Goal: Transaction & Acquisition: Book appointment/travel/reservation

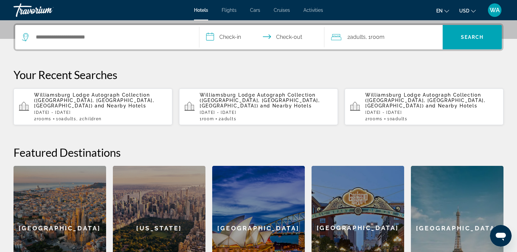
scroll to position [167, 0]
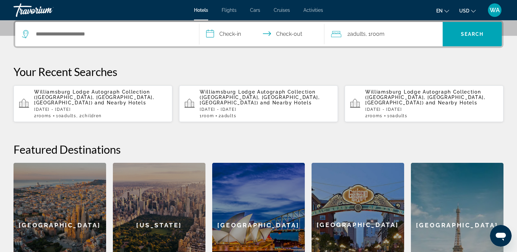
click at [394, 100] on span "Williamsburg Lodge Autograph Collection ([GEOGRAPHIC_DATA], [GEOGRAPHIC_DATA], …" at bounding box center [425, 97] width 120 height 16
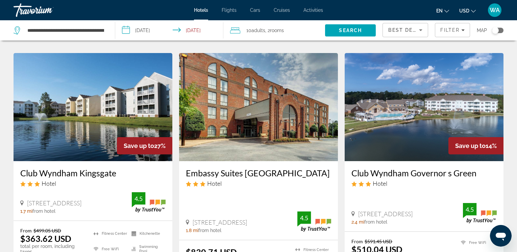
scroll to position [268, 0]
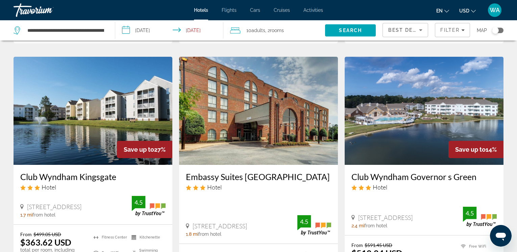
click at [424, 111] on img "Main content" at bounding box center [424, 111] width 159 height 108
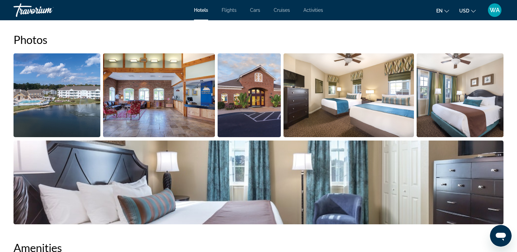
scroll to position [323, 0]
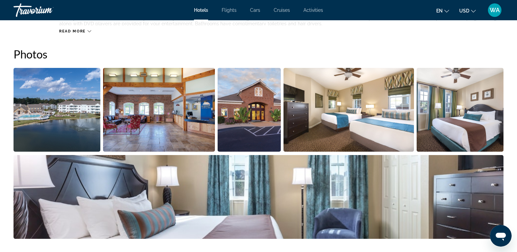
click at [52, 128] on img "Open full-screen image slider" at bounding box center [57, 110] width 87 height 84
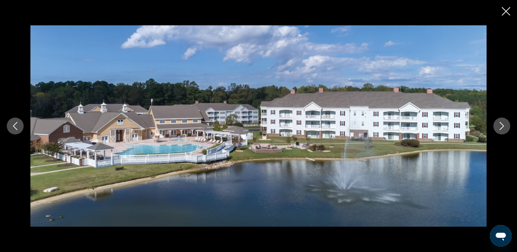
click at [496, 122] on button "Next image" at bounding box center [501, 126] width 17 height 17
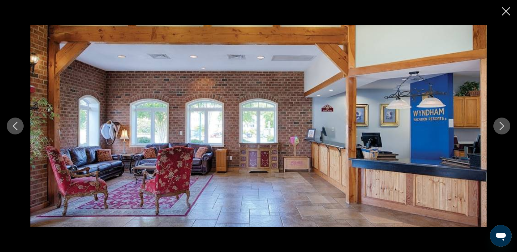
click at [496, 122] on button "Next image" at bounding box center [501, 126] width 17 height 17
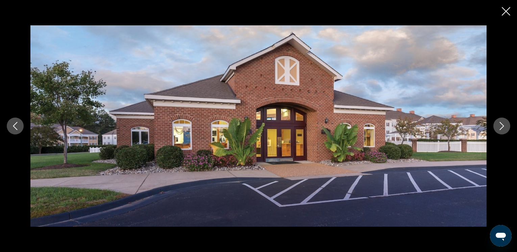
click at [496, 122] on button "Next image" at bounding box center [501, 126] width 17 height 17
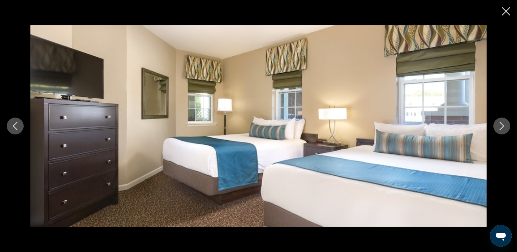
click at [503, 125] on icon "Next image" at bounding box center [502, 126] width 8 height 8
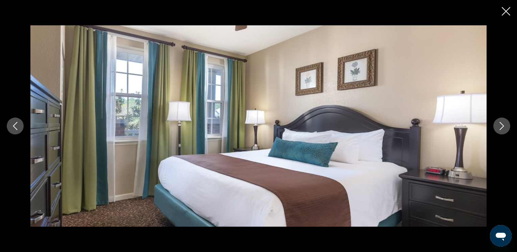
click at [503, 125] on icon "Next image" at bounding box center [502, 126] width 4 height 8
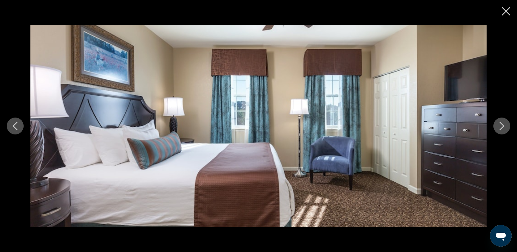
click at [502, 125] on icon "Next image" at bounding box center [502, 126] width 8 height 8
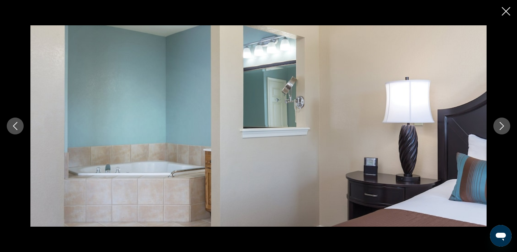
click at [502, 125] on icon "Next image" at bounding box center [502, 126] width 8 height 8
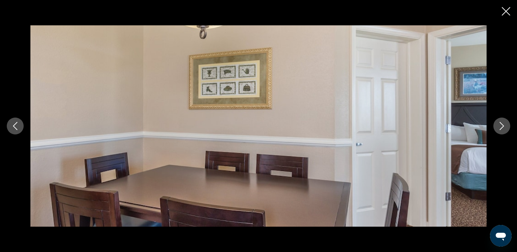
click at [502, 125] on icon "Next image" at bounding box center [502, 126] width 8 height 8
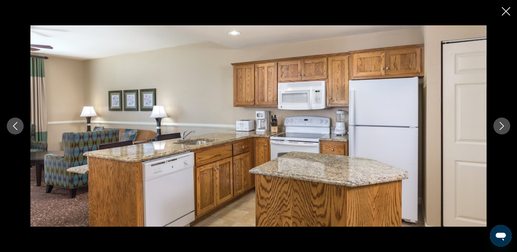
click at [502, 125] on icon "Next image" at bounding box center [502, 126] width 8 height 8
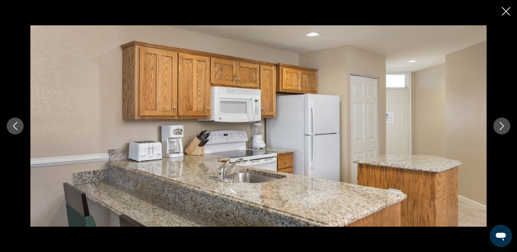
click at [502, 125] on icon "Next image" at bounding box center [502, 126] width 8 height 8
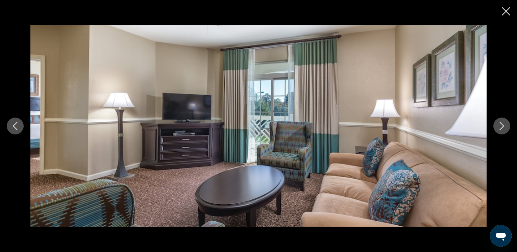
click at [502, 125] on icon "Next image" at bounding box center [502, 126] width 8 height 8
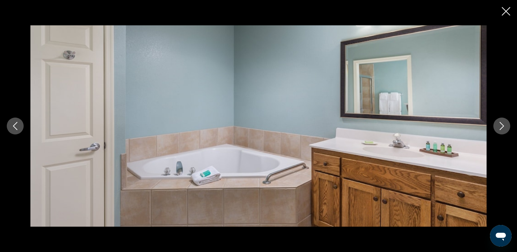
click at [502, 125] on icon "Next image" at bounding box center [502, 126] width 8 height 8
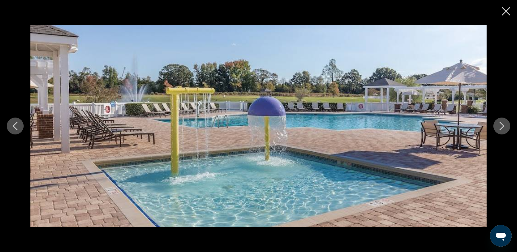
click at [502, 125] on icon "Next image" at bounding box center [502, 126] width 8 height 8
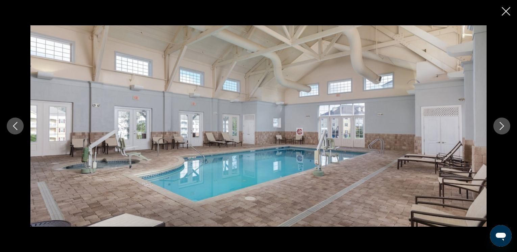
click at [502, 125] on icon "Next image" at bounding box center [502, 126] width 8 height 8
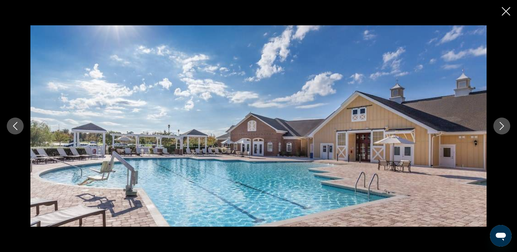
click at [14, 127] on icon "Previous image" at bounding box center [15, 126] width 8 height 8
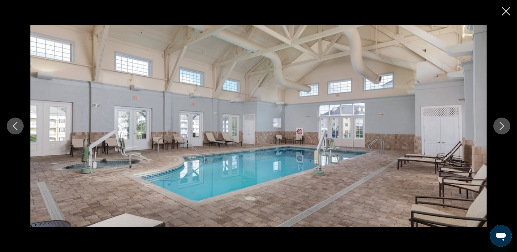
click at [503, 125] on icon "Next image" at bounding box center [502, 126] width 8 height 8
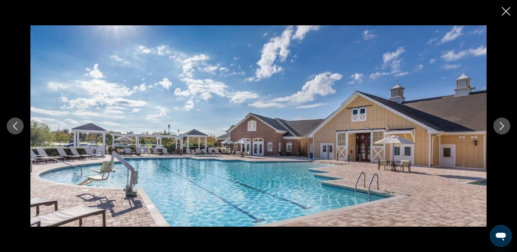
click at [503, 125] on icon "Next image" at bounding box center [502, 126] width 8 height 8
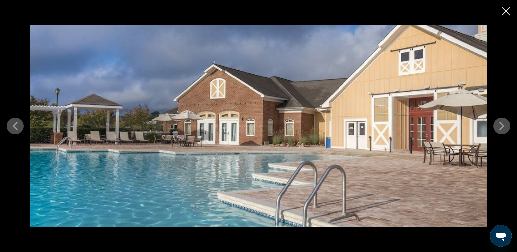
click at [503, 125] on icon "Next image" at bounding box center [502, 126] width 8 height 8
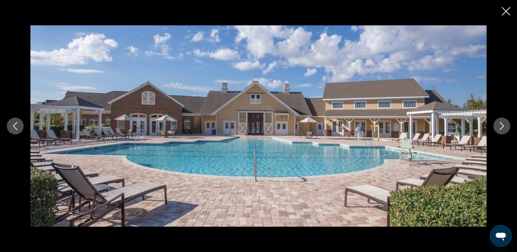
click at [503, 125] on icon "Next image" at bounding box center [502, 126] width 8 height 8
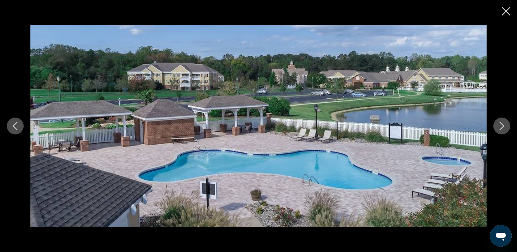
click at [503, 125] on icon "Next image" at bounding box center [502, 126] width 8 height 8
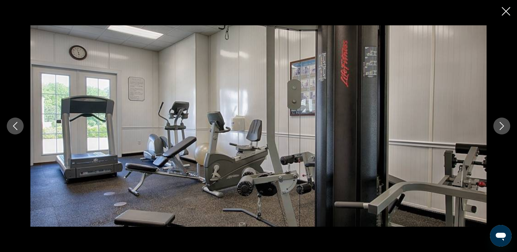
click at [503, 125] on icon "Next image" at bounding box center [502, 126] width 8 height 8
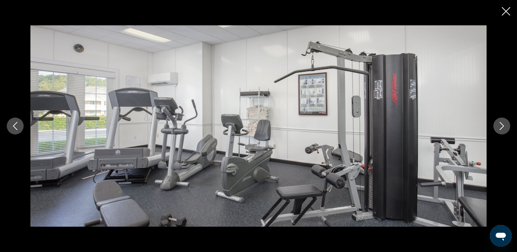
click at [503, 125] on icon "Next image" at bounding box center [502, 126] width 8 height 8
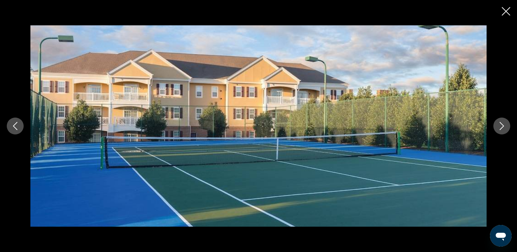
click at [503, 125] on icon "Next image" at bounding box center [502, 126] width 8 height 8
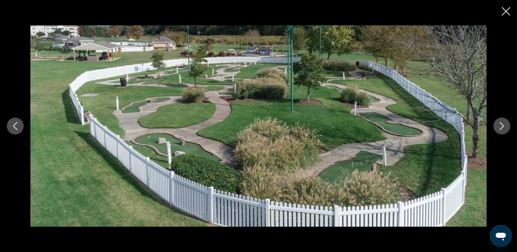
click at [503, 125] on icon "Next image" at bounding box center [502, 126] width 8 height 8
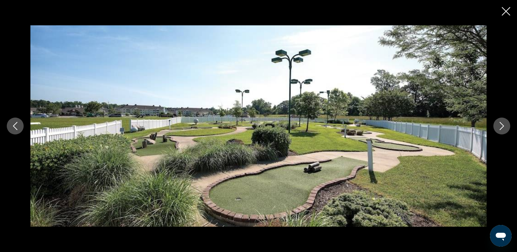
click at [503, 125] on icon "Next image" at bounding box center [502, 126] width 8 height 8
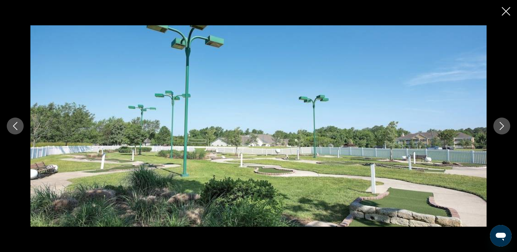
click at [503, 125] on icon "Next image" at bounding box center [502, 126] width 8 height 8
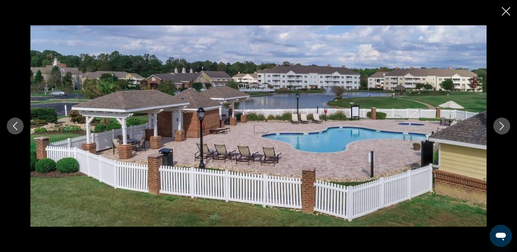
click at [503, 125] on icon "Next image" at bounding box center [502, 126] width 8 height 8
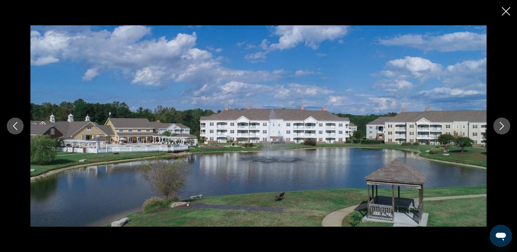
click at [503, 125] on icon "Next image" at bounding box center [502, 126] width 8 height 8
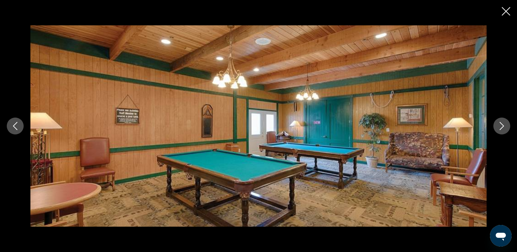
click at [503, 125] on icon "Next image" at bounding box center [502, 126] width 8 height 8
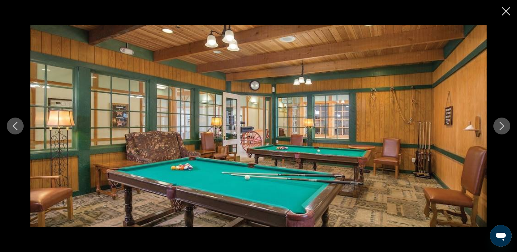
click at [503, 125] on icon "Next image" at bounding box center [502, 126] width 8 height 8
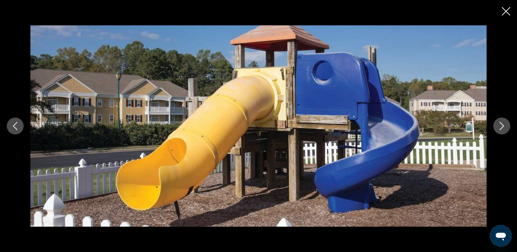
click at [503, 125] on icon "Next image" at bounding box center [502, 126] width 8 height 8
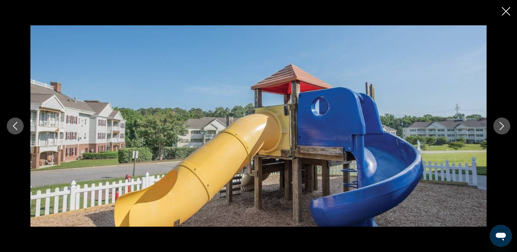
click at [503, 125] on icon "Next image" at bounding box center [502, 126] width 8 height 8
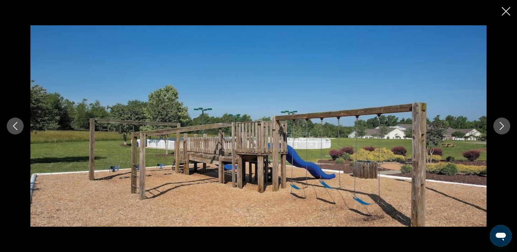
click at [503, 125] on icon "Next image" at bounding box center [502, 126] width 8 height 8
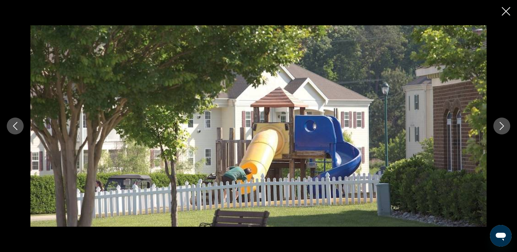
click at [503, 125] on icon "Next image" at bounding box center [502, 126] width 8 height 8
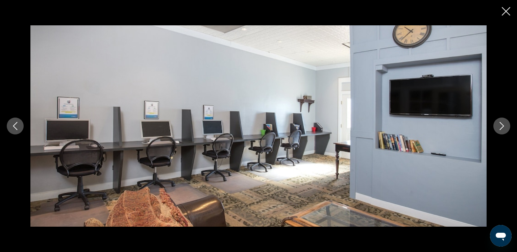
click at [503, 125] on icon "Next image" at bounding box center [502, 126] width 8 height 8
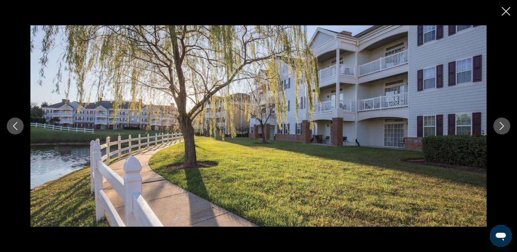
click at [503, 125] on icon "Next image" at bounding box center [502, 126] width 8 height 8
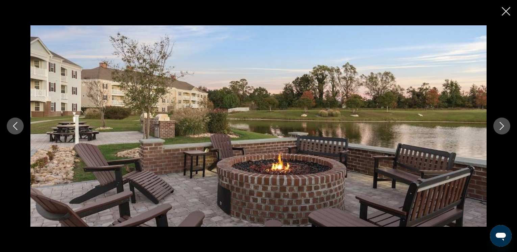
click at [503, 125] on icon "Next image" at bounding box center [502, 126] width 8 height 8
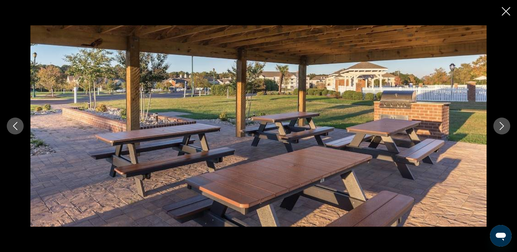
click at [503, 125] on icon "Next image" at bounding box center [502, 126] width 8 height 8
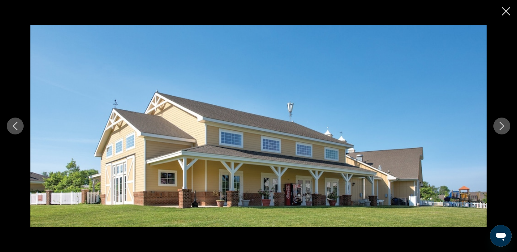
click at [503, 125] on icon "Next image" at bounding box center [502, 126] width 8 height 8
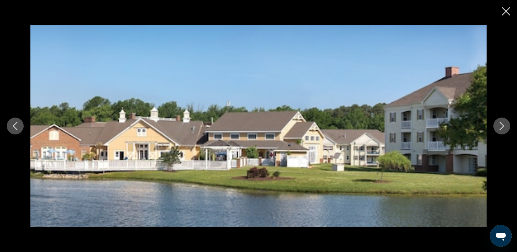
click at [503, 125] on icon "Next image" at bounding box center [502, 126] width 8 height 8
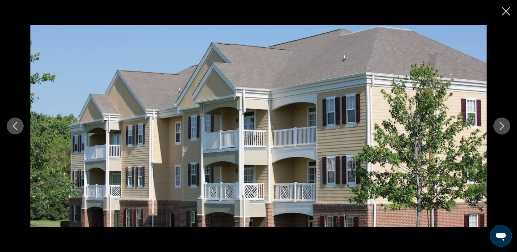
click at [503, 125] on icon "Next image" at bounding box center [502, 126] width 8 height 8
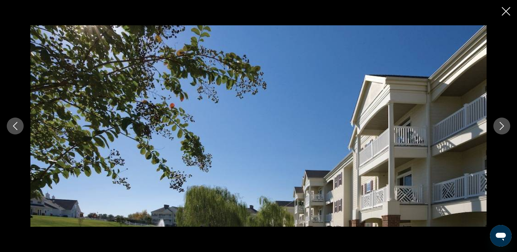
click at [503, 125] on icon "Next image" at bounding box center [502, 126] width 8 height 8
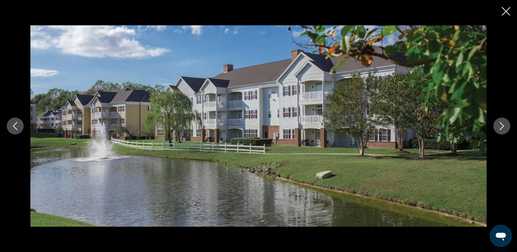
click at [503, 125] on icon "Next image" at bounding box center [502, 126] width 8 height 8
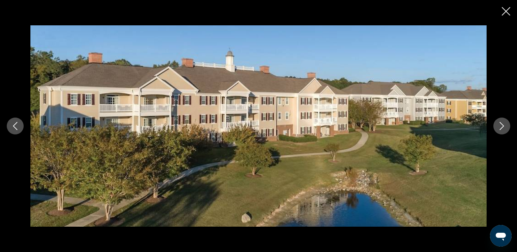
click at [503, 125] on icon "Next image" at bounding box center [502, 126] width 8 height 8
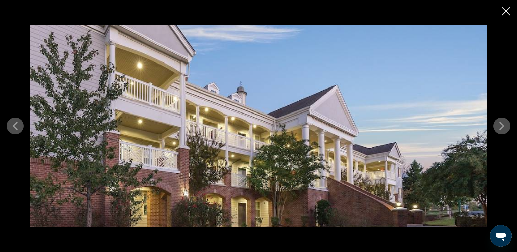
click at [503, 125] on icon "Next image" at bounding box center [502, 126] width 8 height 8
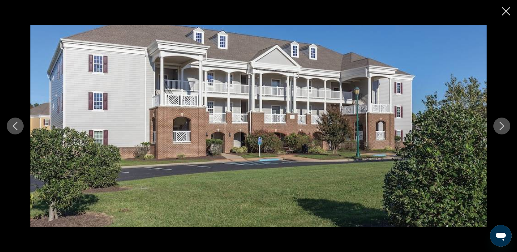
click at [503, 125] on icon "Next image" at bounding box center [502, 126] width 8 height 8
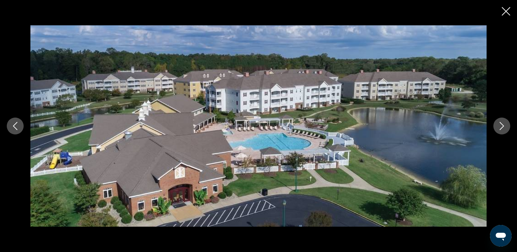
click at [503, 125] on icon "Next image" at bounding box center [502, 126] width 8 height 8
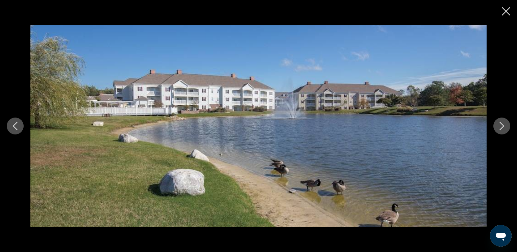
click at [503, 125] on icon "Next image" at bounding box center [502, 126] width 8 height 8
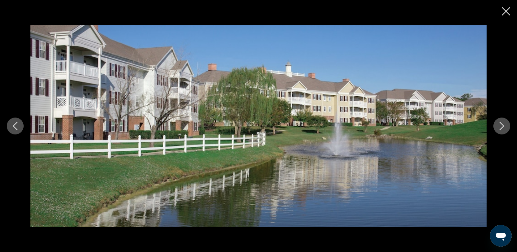
click at [504, 117] on div "prev next" at bounding box center [258, 126] width 517 height 202
click at [502, 123] on icon "Next image" at bounding box center [502, 126] width 8 height 8
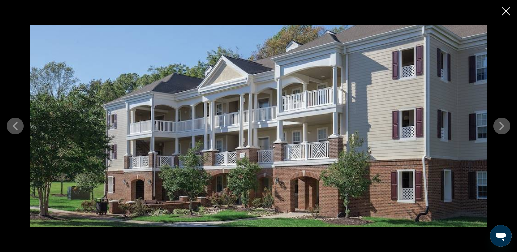
click at [502, 123] on icon "Next image" at bounding box center [502, 126] width 8 height 8
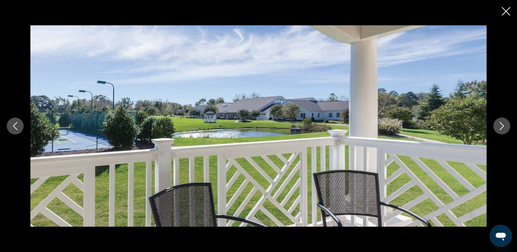
click at [502, 123] on icon "Next image" at bounding box center [502, 126] width 8 height 8
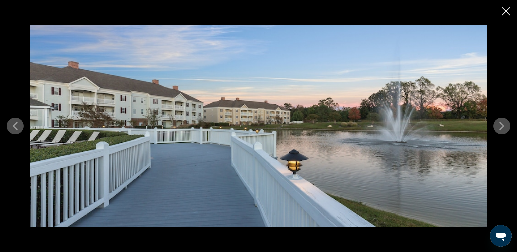
click at [502, 123] on icon "Next image" at bounding box center [502, 126] width 8 height 8
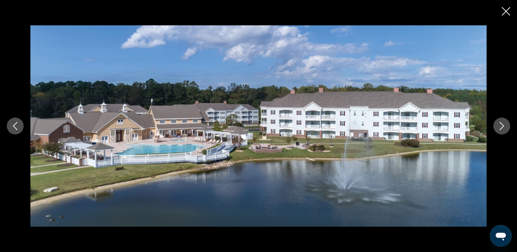
click at [502, 123] on icon "Next image" at bounding box center [502, 126] width 8 height 8
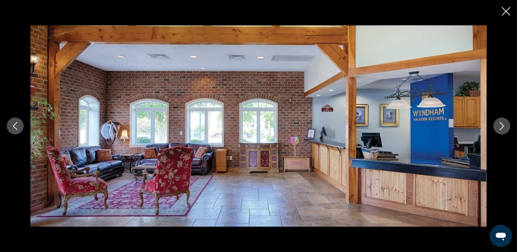
click at [508, 9] on icon "Close slideshow" at bounding box center [506, 11] width 8 height 8
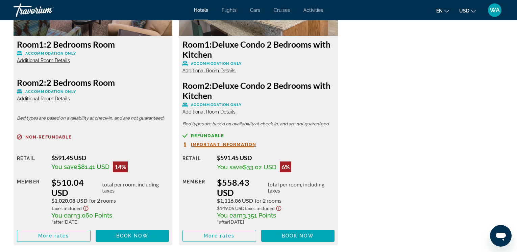
scroll to position [991, 0]
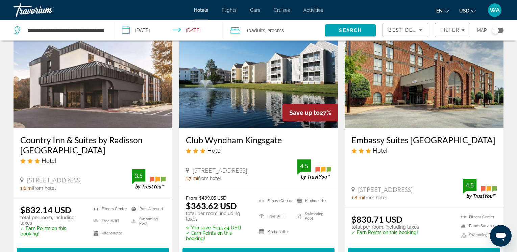
scroll to position [308, 0]
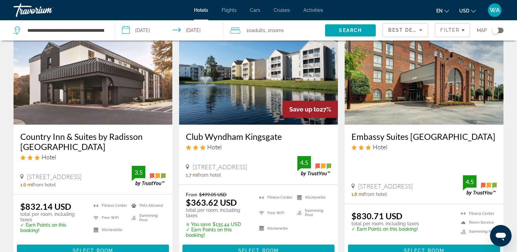
click at [274, 74] on img "Main content" at bounding box center [258, 71] width 159 height 108
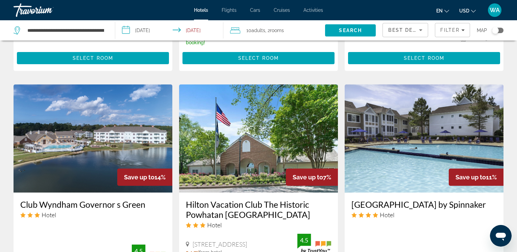
scroll to position [525, 0]
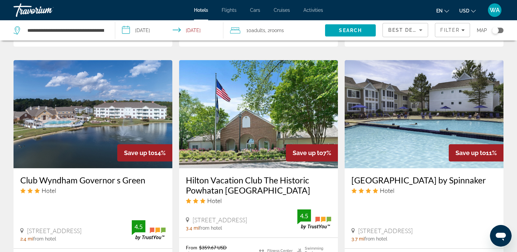
click at [376, 124] on img "Main content" at bounding box center [424, 114] width 159 height 108
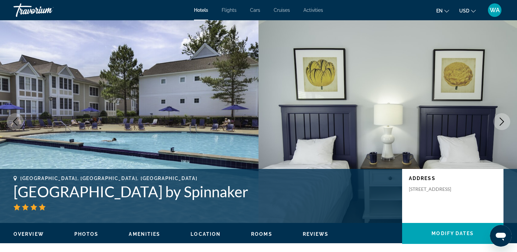
click at [502, 119] on icon "Next image" at bounding box center [502, 122] width 8 height 8
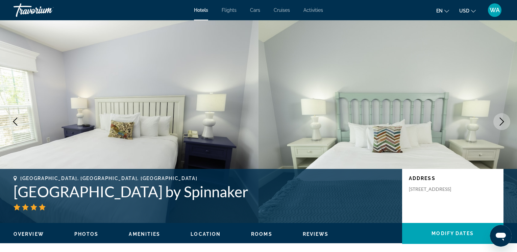
click at [502, 119] on icon "Next image" at bounding box center [502, 122] width 8 height 8
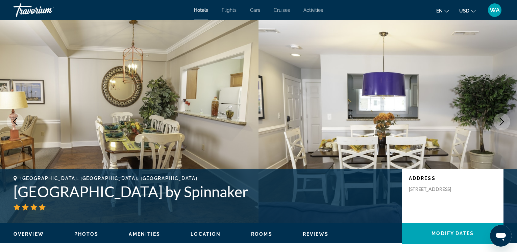
click at [502, 119] on icon "Next image" at bounding box center [502, 122] width 8 height 8
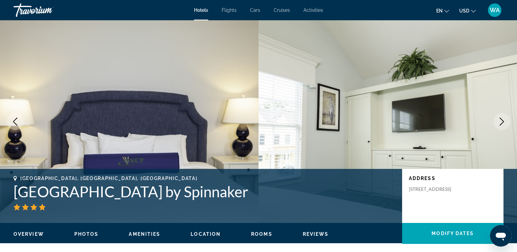
click at [502, 119] on icon "Next image" at bounding box center [502, 122] width 8 height 8
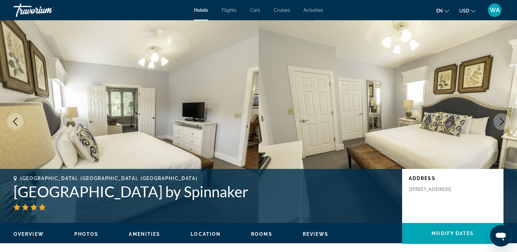
click at [502, 119] on icon "Next image" at bounding box center [502, 122] width 8 height 8
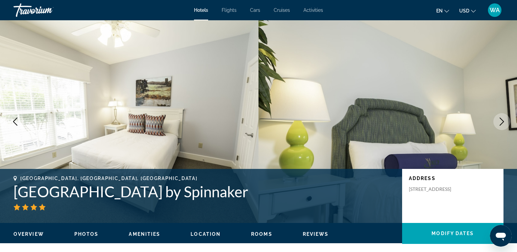
click at [502, 119] on icon "Next image" at bounding box center [502, 122] width 8 height 8
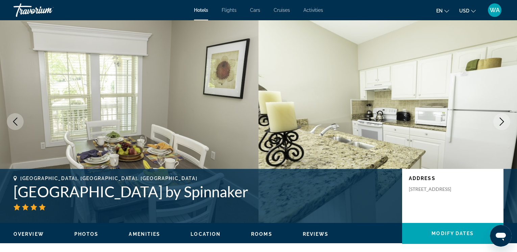
click at [502, 119] on icon "Next image" at bounding box center [502, 122] width 8 height 8
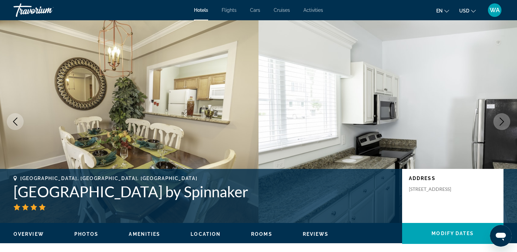
click at [502, 119] on icon "Next image" at bounding box center [502, 122] width 8 height 8
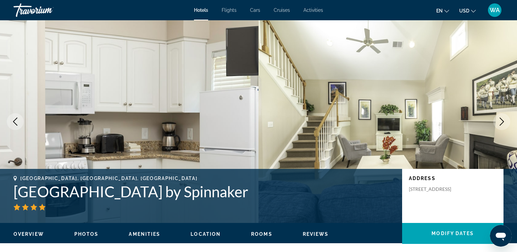
click at [502, 119] on icon "Next image" at bounding box center [502, 122] width 8 height 8
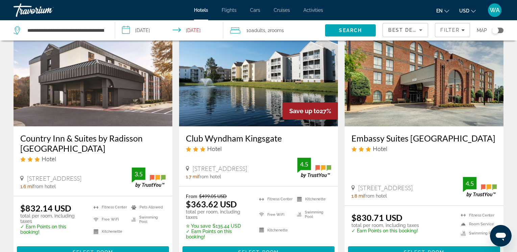
scroll to position [308, 0]
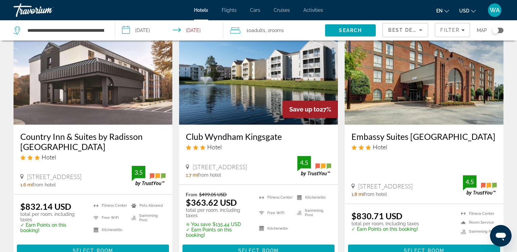
click at [113, 121] on img "Main content" at bounding box center [93, 71] width 159 height 108
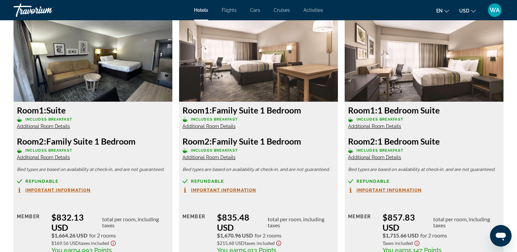
scroll to position [927, 0]
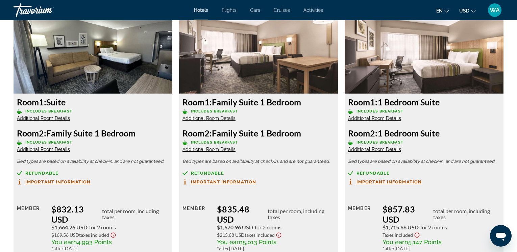
click at [212, 116] on span "Additional Room Details" at bounding box center [208, 118] width 53 height 5
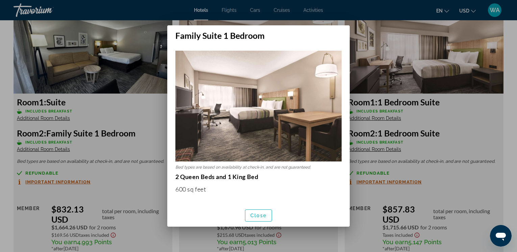
scroll to position [0, 0]
click at [254, 213] on span "Close" at bounding box center [258, 215] width 16 height 5
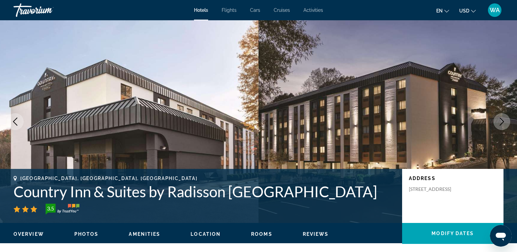
scroll to position [927, 0]
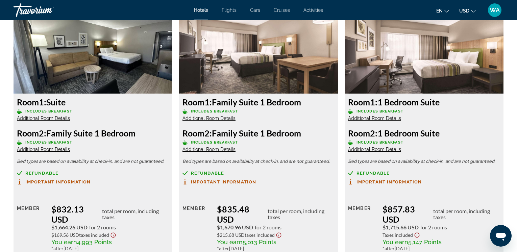
click at [221, 151] on span "Additional Room Details" at bounding box center [208, 149] width 53 height 5
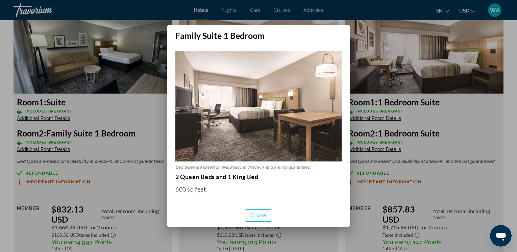
click at [257, 216] on span "Close" at bounding box center [258, 215] width 16 height 5
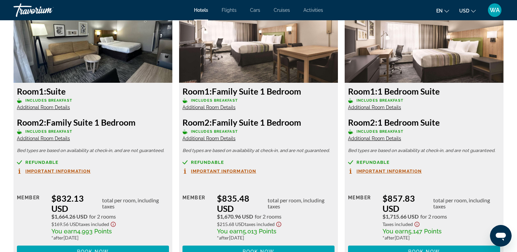
scroll to position [944, 0]
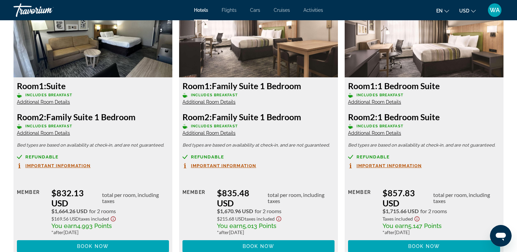
click at [377, 102] on span "Additional Room Details" at bounding box center [374, 101] width 53 height 5
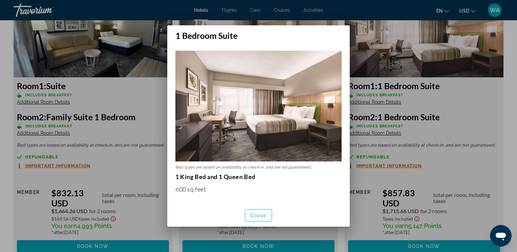
scroll to position [0, 0]
click at [377, 102] on div at bounding box center [258, 126] width 517 height 252
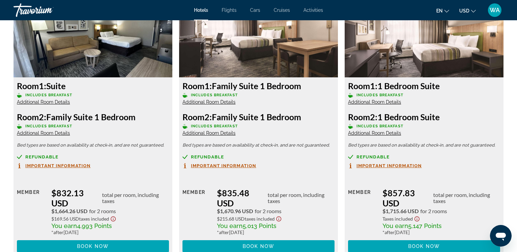
click at [374, 133] on span "Additional Room Details" at bounding box center [374, 132] width 53 height 5
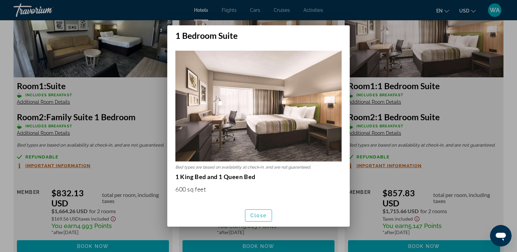
scroll to position [0, 0]
click at [374, 133] on div at bounding box center [258, 126] width 517 height 252
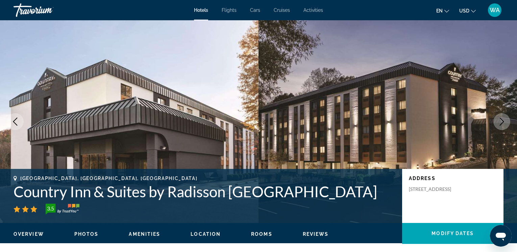
scroll to position [944, 0]
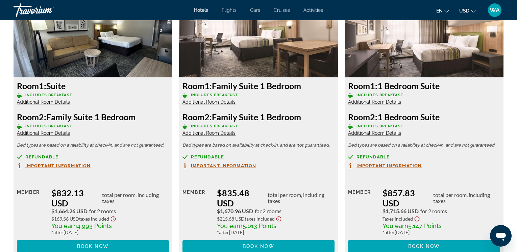
click at [217, 133] on span "Additional Room Details" at bounding box center [208, 132] width 53 height 5
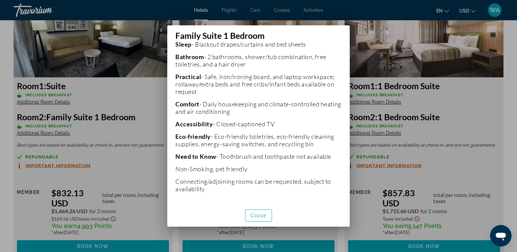
scroll to position [226, 0]
click at [261, 216] on span "Close" at bounding box center [258, 215] width 16 height 5
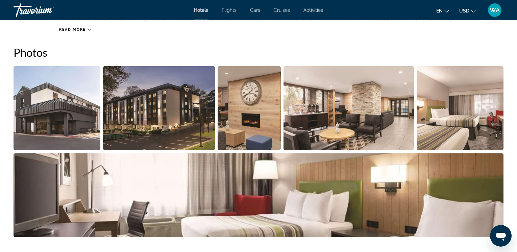
scroll to position [297, 0]
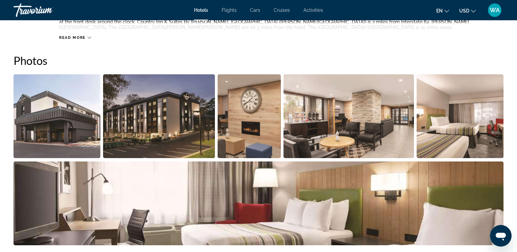
click at [67, 121] on img "Open full-screen image slider" at bounding box center [57, 116] width 87 height 84
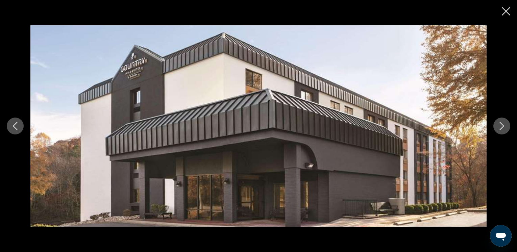
click at [497, 123] on button "Next image" at bounding box center [501, 126] width 17 height 17
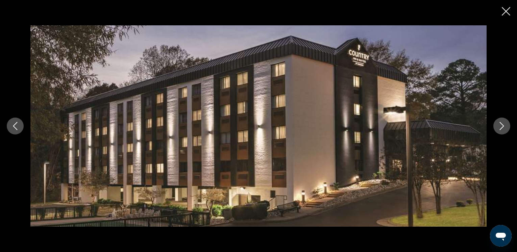
click at [496, 127] on button "Next image" at bounding box center [501, 126] width 17 height 17
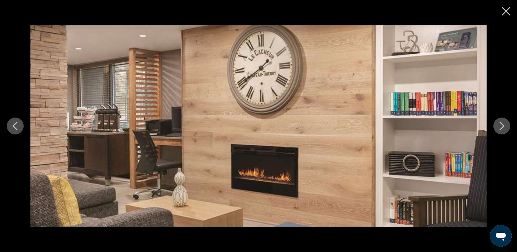
click at [505, 124] on icon "Next image" at bounding box center [502, 126] width 8 height 8
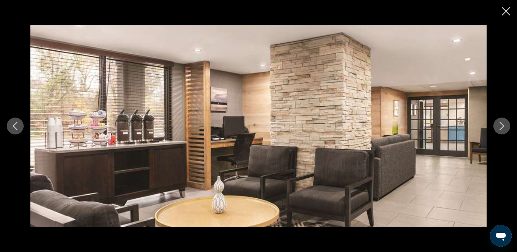
click at [505, 124] on icon "Next image" at bounding box center [502, 126] width 8 height 8
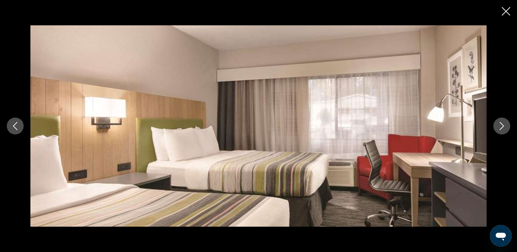
click at [505, 124] on icon "Next image" at bounding box center [502, 126] width 8 height 8
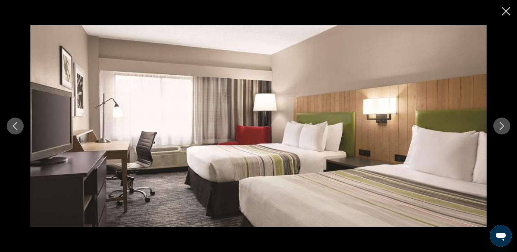
click at [505, 124] on icon "Next image" at bounding box center [502, 126] width 8 height 8
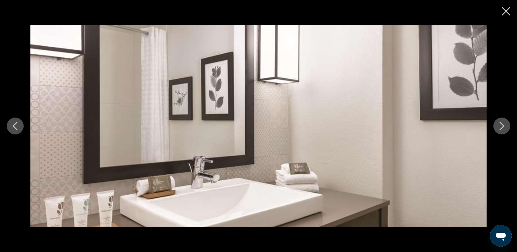
click at [505, 124] on icon "Next image" at bounding box center [502, 126] width 8 height 8
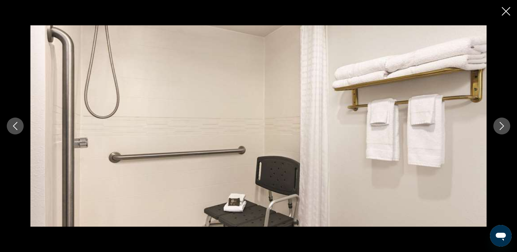
click at [505, 124] on icon "Next image" at bounding box center [502, 126] width 8 height 8
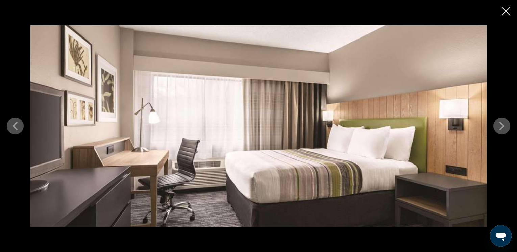
click at [505, 124] on icon "Next image" at bounding box center [502, 126] width 8 height 8
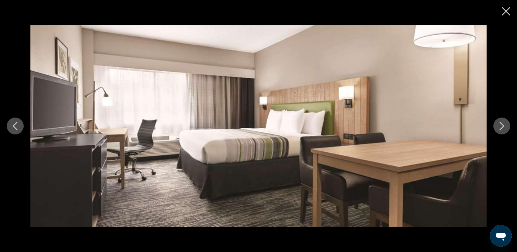
click at [505, 124] on icon "Next image" at bounding box center [502, 126] width 8 height 8
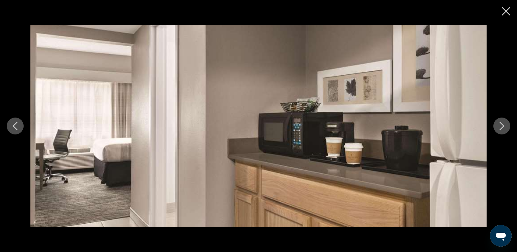
click at [505, 124] on icon "Next image" at bounding box center [502, 126] width 8 height 8
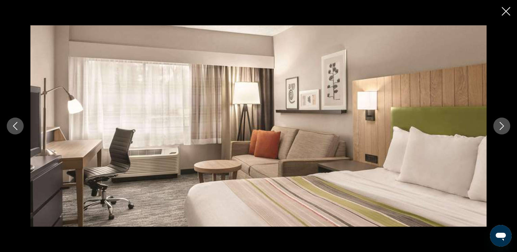
click at [505, 124] on icon "Next image" at bounding box center [502, 126] width 8 height 8
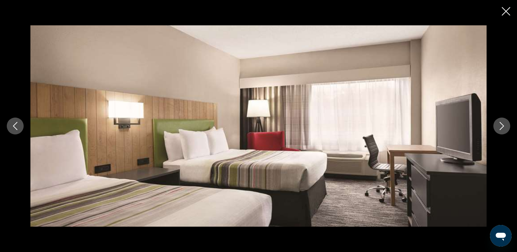
click at [15, 127] on icon "Previous image" at bounding box center [15, 126] width 8 height 8
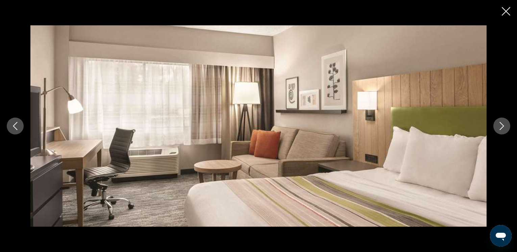
click at [503, 127] on icon "Next image" at bounding box center [502, 126] width 8 height 8
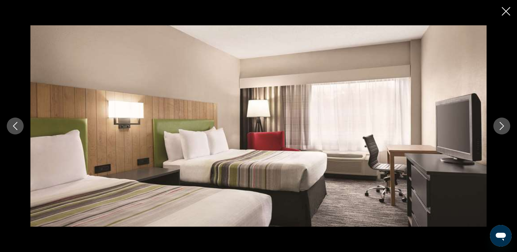
click at [503, 127] on icon "Next image" at bounding box center [502, 126] width 8 height 8
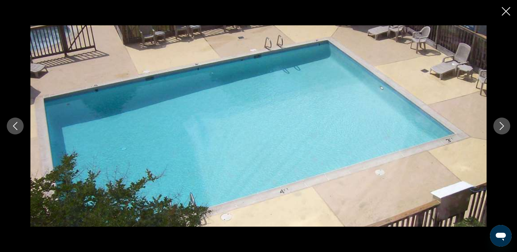
click at [503, 127] on icon "Next image" at bounding box center [502, 126] width 8 height 8
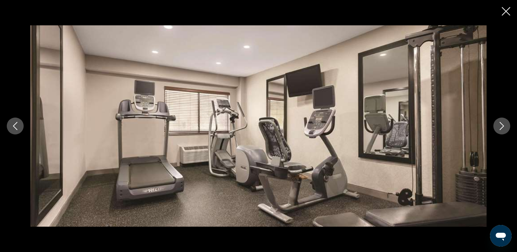
click at [503, 127] on icon "Next image" at bounding box center [502, 126] width 8 height 8
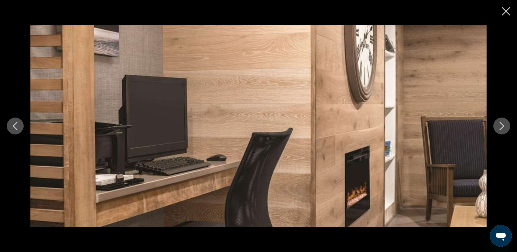
click at [503, 127] on icon "Next image" at bounding box center [502, 126] width 8 height 8
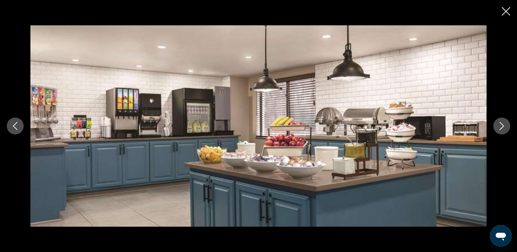
click at [503, 127] on icon "Next image" at bounding box center [502, 126] width 8 height 8
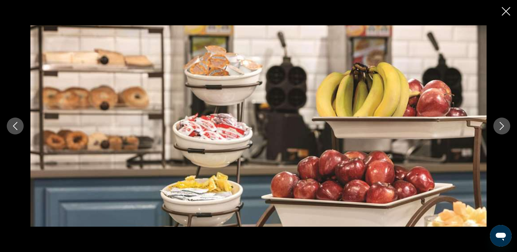
click at [503, 127] on icon "Next image" at bounding box center [502, 126] width 8 height 8
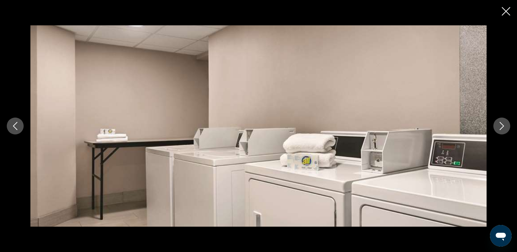
click at [503, 127] on icon "Next image" at bounding box center [502, 126] width 8 height 8
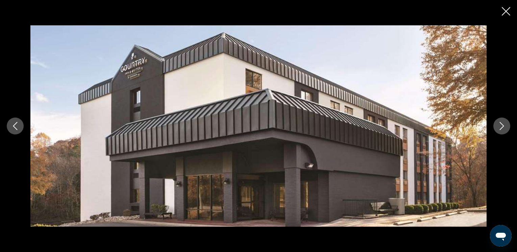
click at [506, 9] on icon "Close slideshow" at bounding box center [506, 11] width 8 height 8
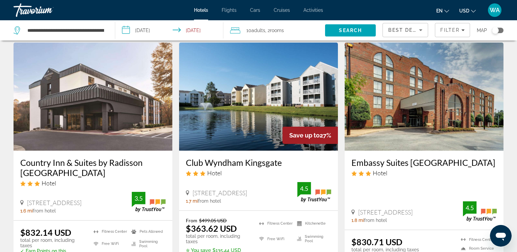
scroll to position [275, 0]
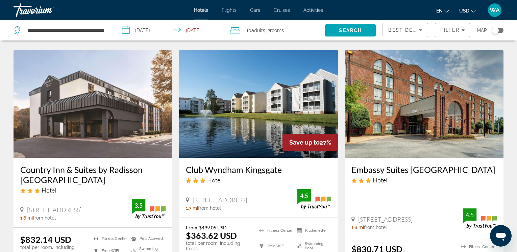
click at [428, 108] on img "Main content" at bounding box center [424, 104] width 159 height 108
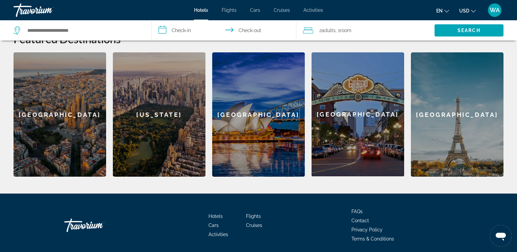
scroll to position [296, 0]
